Goal: Information Seeking & Learning: Learn about a topic

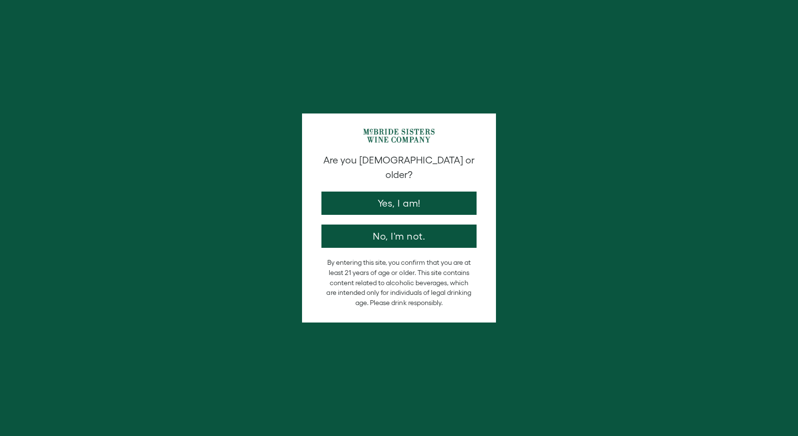
drag, startPoint x: 0, startPoint y: 0, endPoint x: 358, endPoint y: 189, distance: 405.2
click at [357, 192] on button "Yes, I am!" at bounding box center [398, 203] width 155 height 23
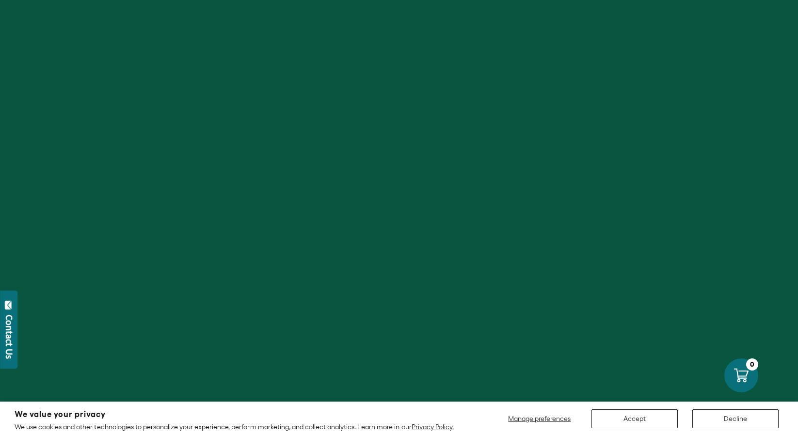
click at [358, 189] on div at bounding box center [399, 218] width 798 height 436
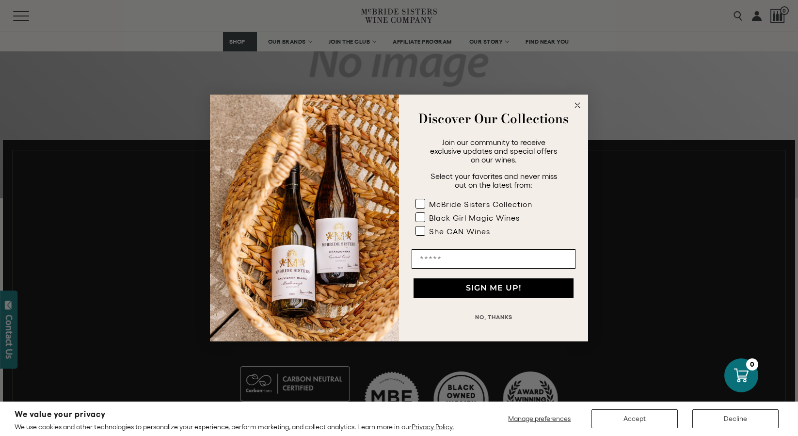
scroll to position [304, 0]
click at [578, 108] on circle "Close dialog" at bounding box center [577, 105] width 11 height 11
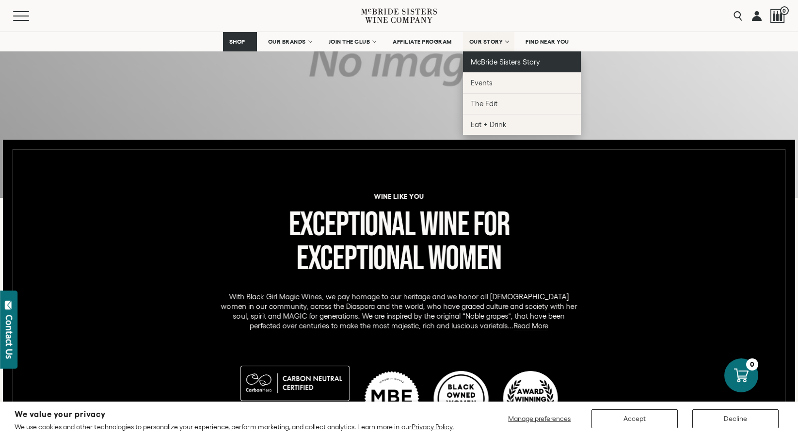
click at [496, 58] on span "McBride Sisters Story" at bounding box center [505, 62] width 69 height 8
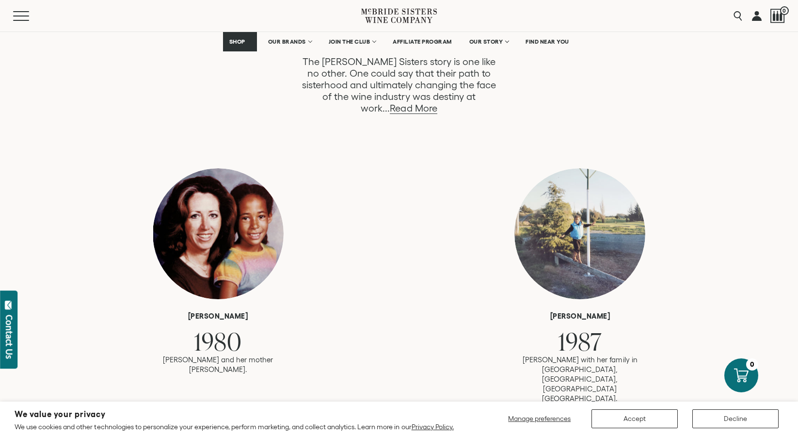
scroll to position [560, 0]
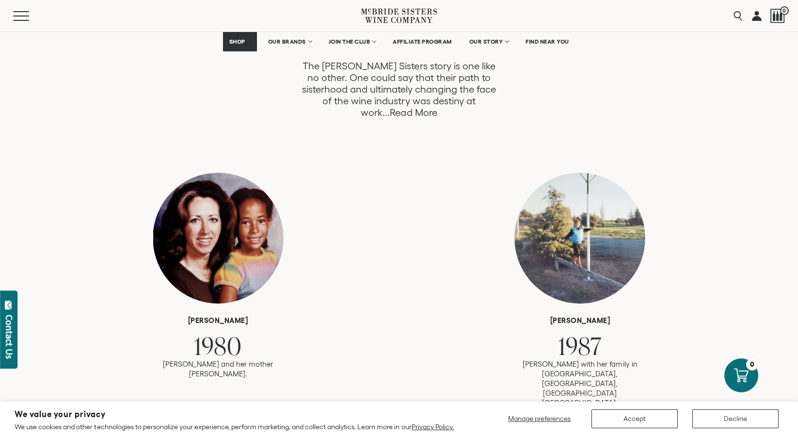
click at [437, 107] on link "Read More" at bounding box center [413, 112] width 47 height 11
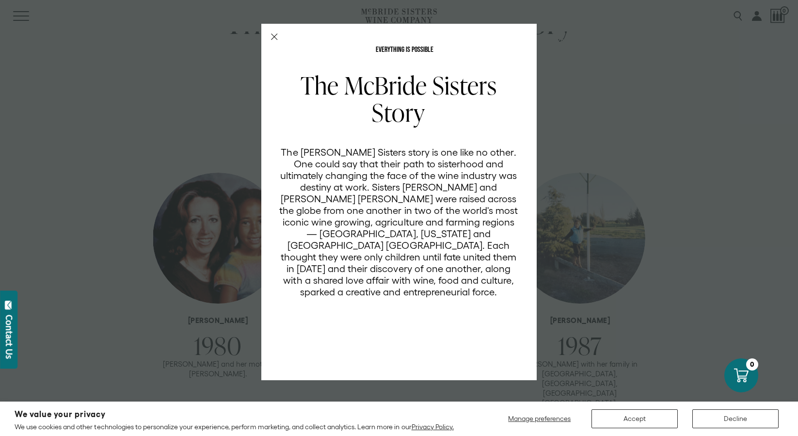
click at [272, 36] on icon "Close Modal" at bounding box center [274, 36] width 7 height 7
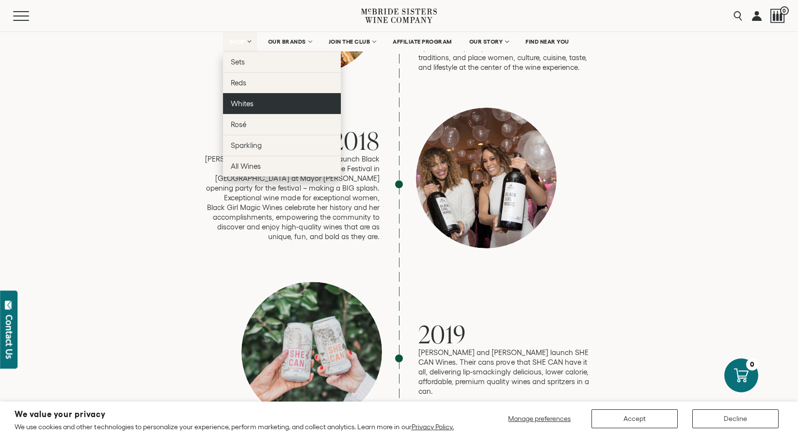
scroll to position [1792, 0]
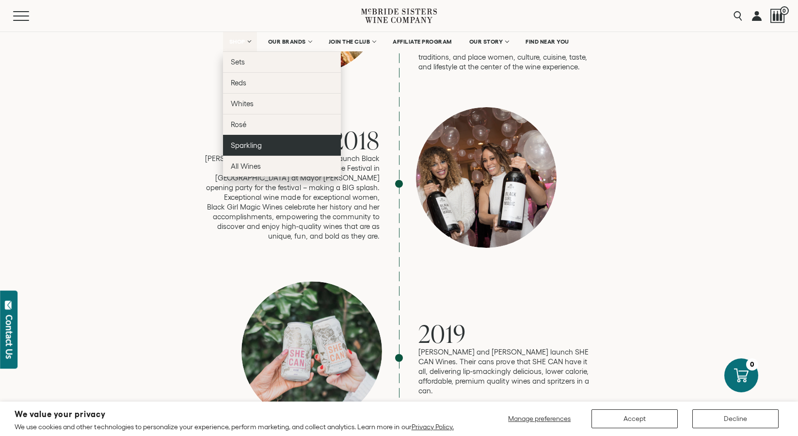
click at [239, 145] on span "Sparkling" at bounding box center [246, 145] width 31 height 8
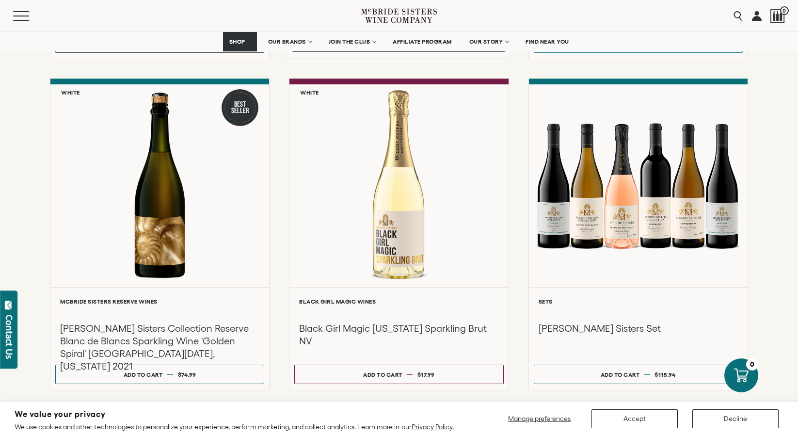
scroll to position [411, 0]
